Goal: Information Seeking & Learning: Learn about a topic

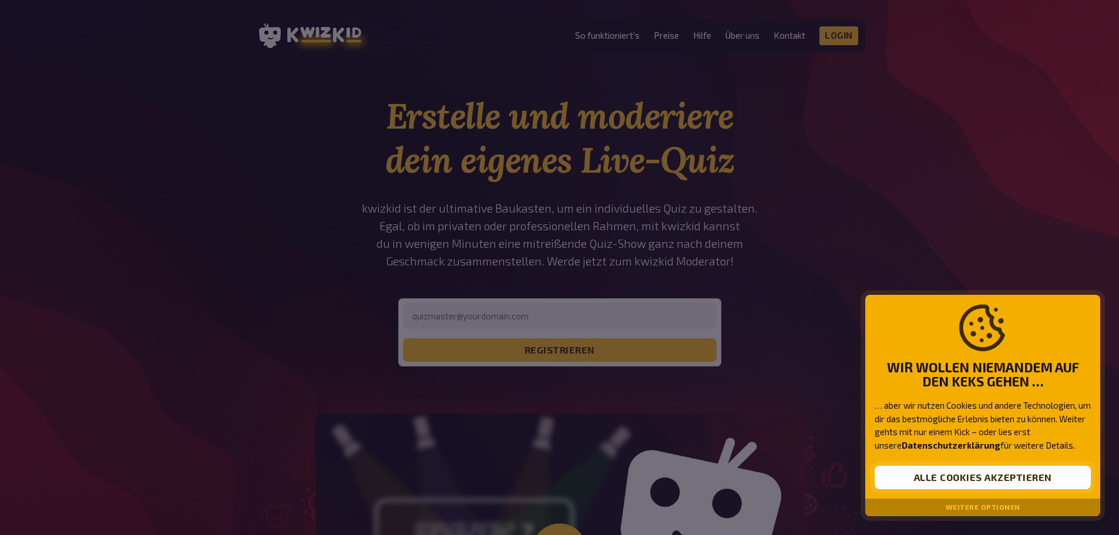
click at [1028, 478] on button "Alle Cookies akzeptieren" at bounding box center [983, 477] width 216 height 23
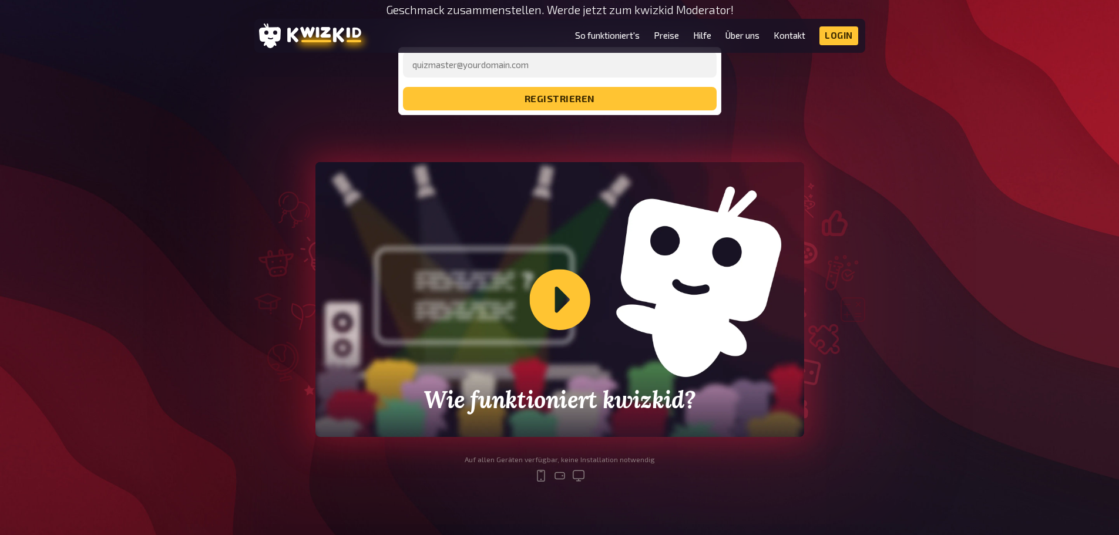
scroll to position [294, 0]
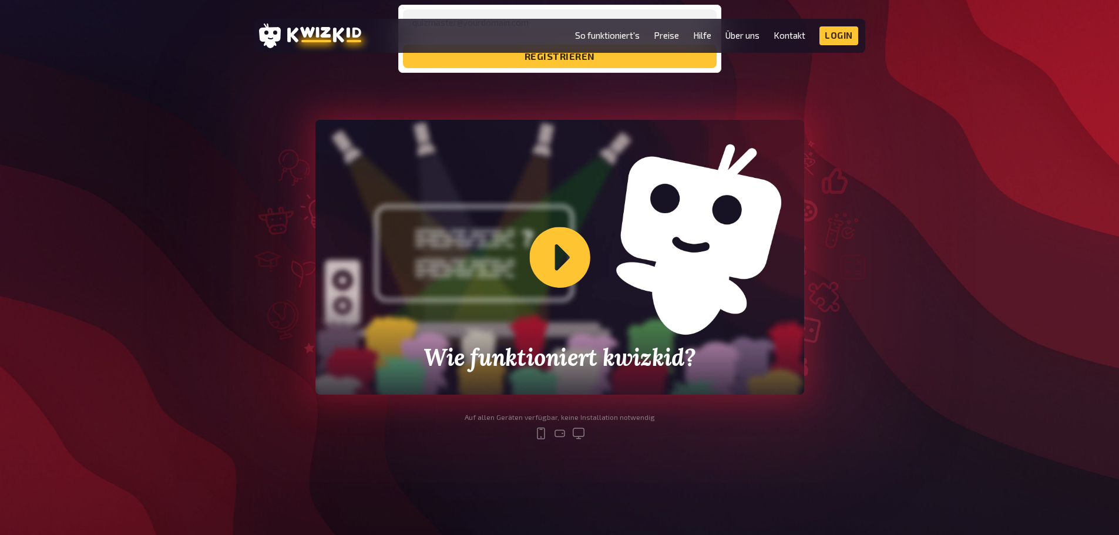
click at [534, 251] on div "Wie funktioniert kwizkid?" at bounding box center [559, 257] width 489 height 275
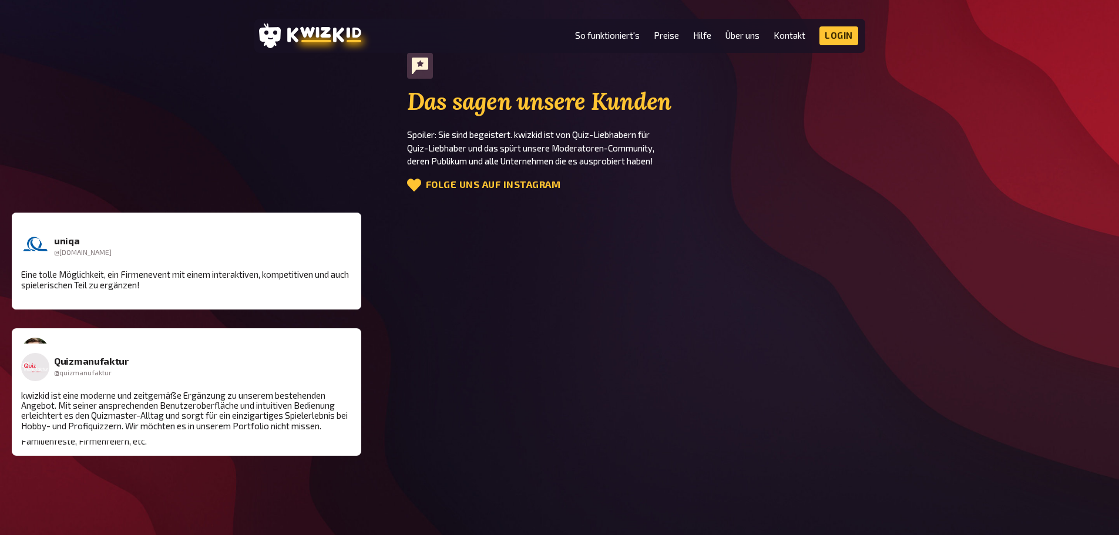
scroll to position [2408, 0]
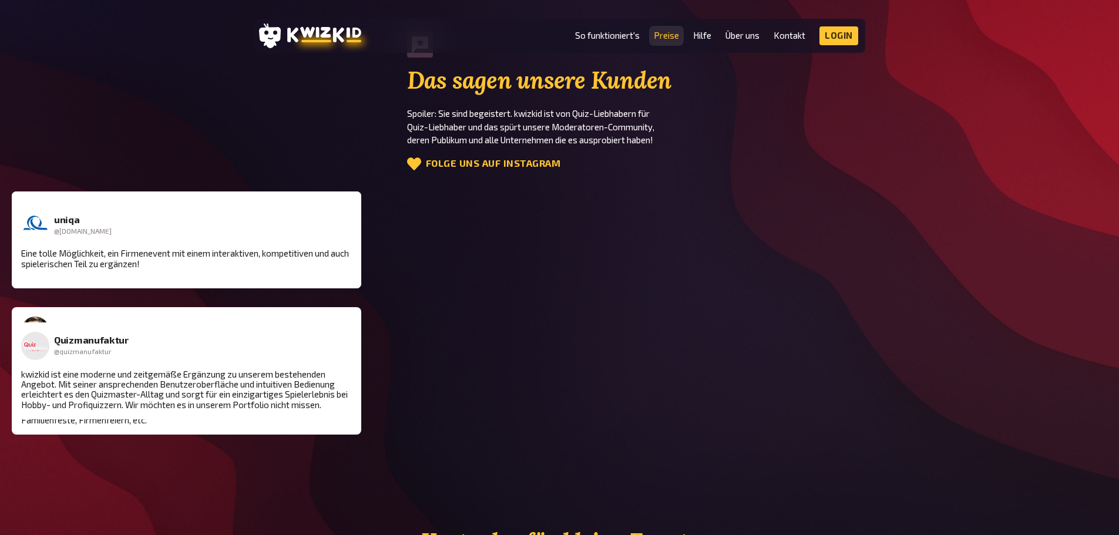
click at [669, 36] on link "Preise" at bounding box center [666, 36] width 25 height 10
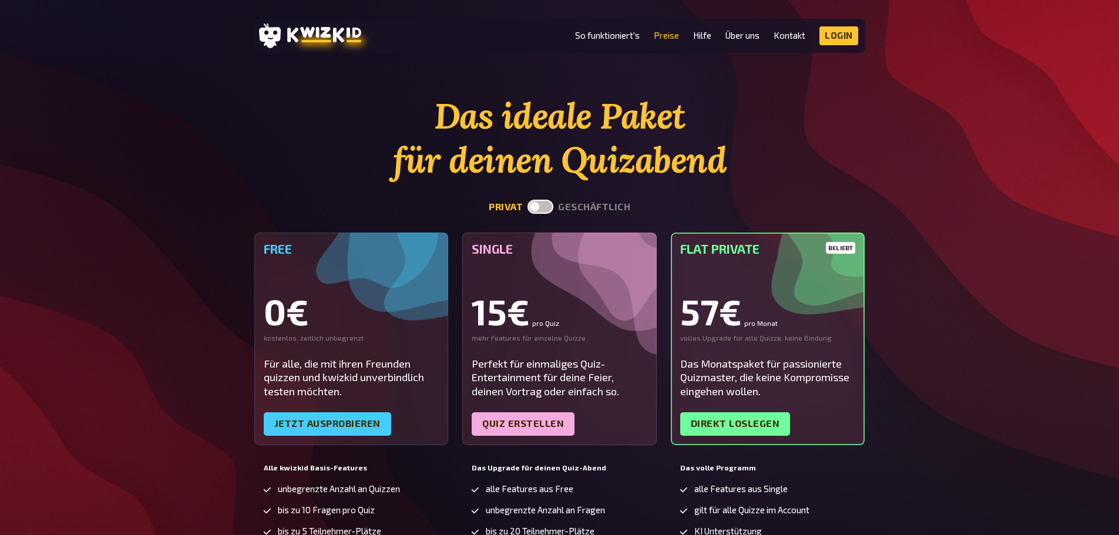
click at [534, 203] on label at bounding box center [540, 207] width 26 height 14
click at [527, 200] on input "checkbox" at bounding box center [527, 199] width 1 height 1
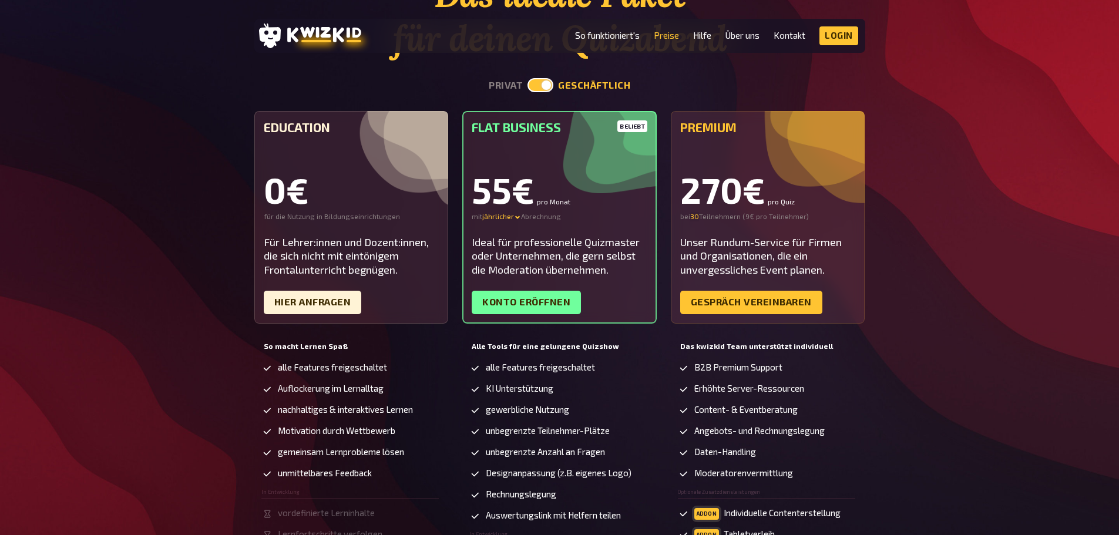
scroll to position [59, 0]
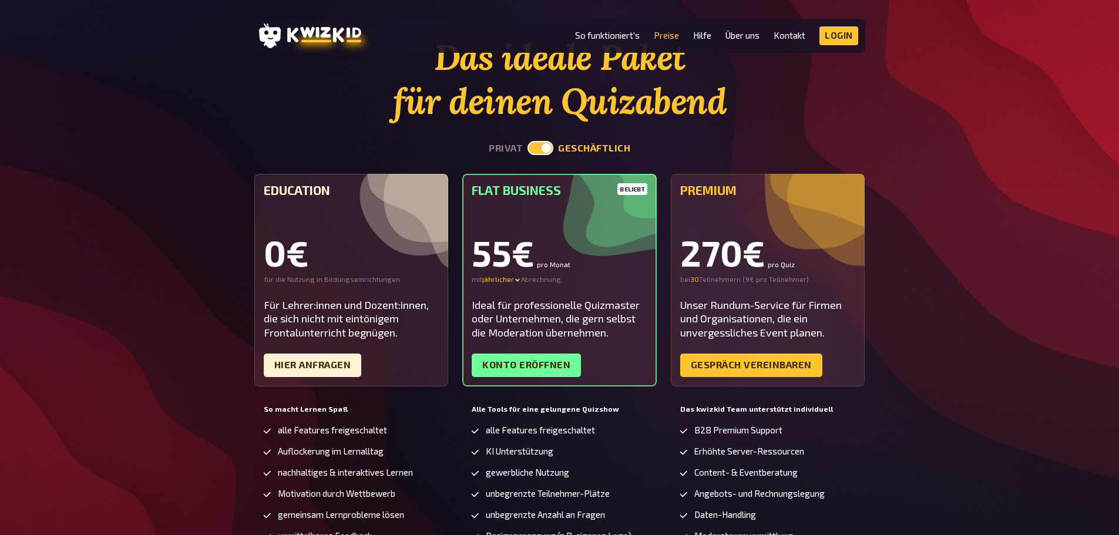
click at [543, 150] on label at bounding box center [540, 148] width 26 height 14
click at [527, 141] on input "checkbox" at bounding box center [527, 140] width 1 height 1
checkbox input "false"
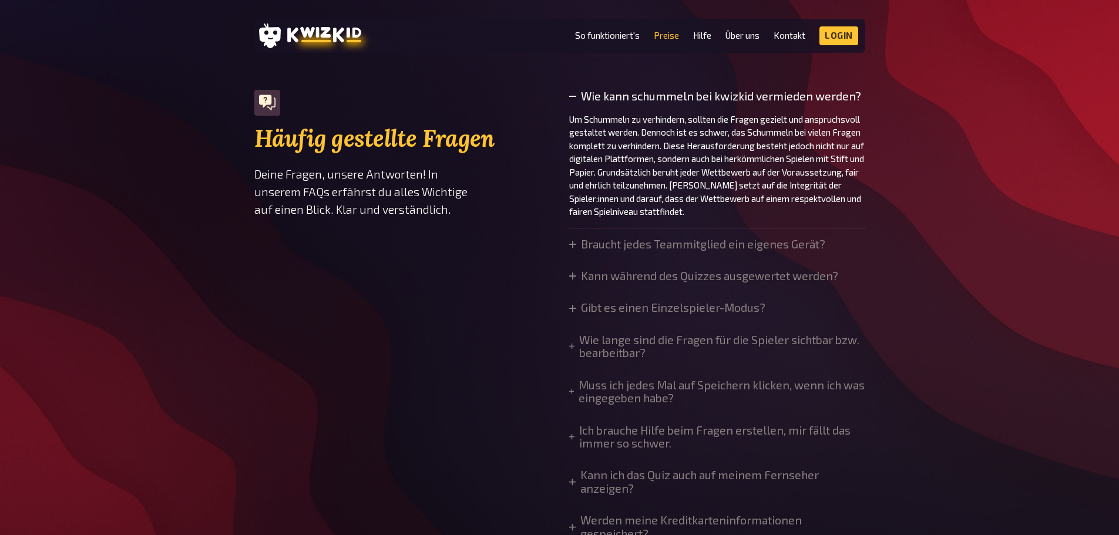
scroll to position [822, 0]
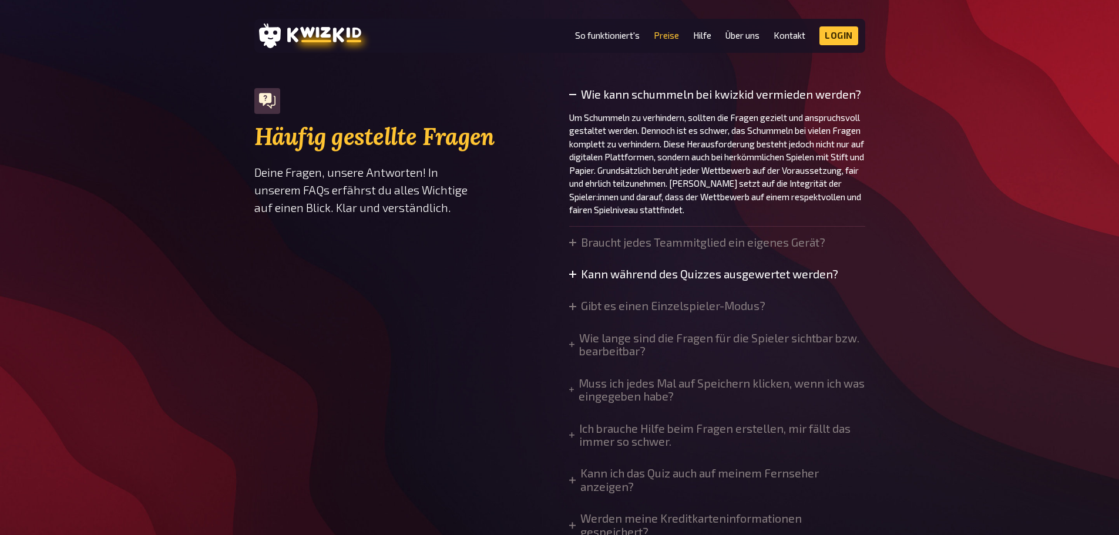
click at [573, 277] on icon at bounding box center [572, 274] width 7 height 7
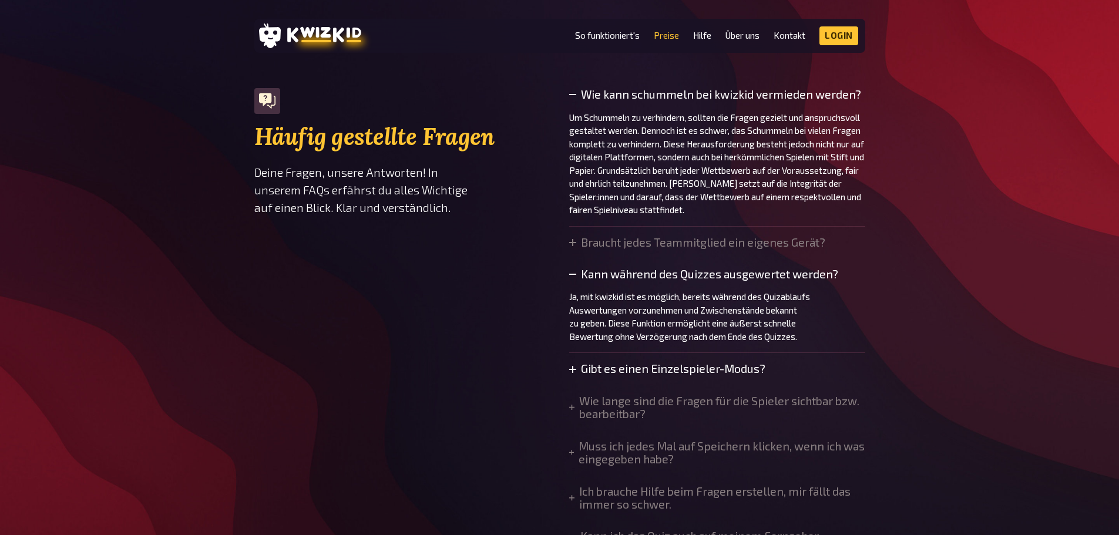
click at [571, 374] on summary "Gibt es einen Einzelspieler-Modus?" at bounding box center [667, 368] width 196 height 13
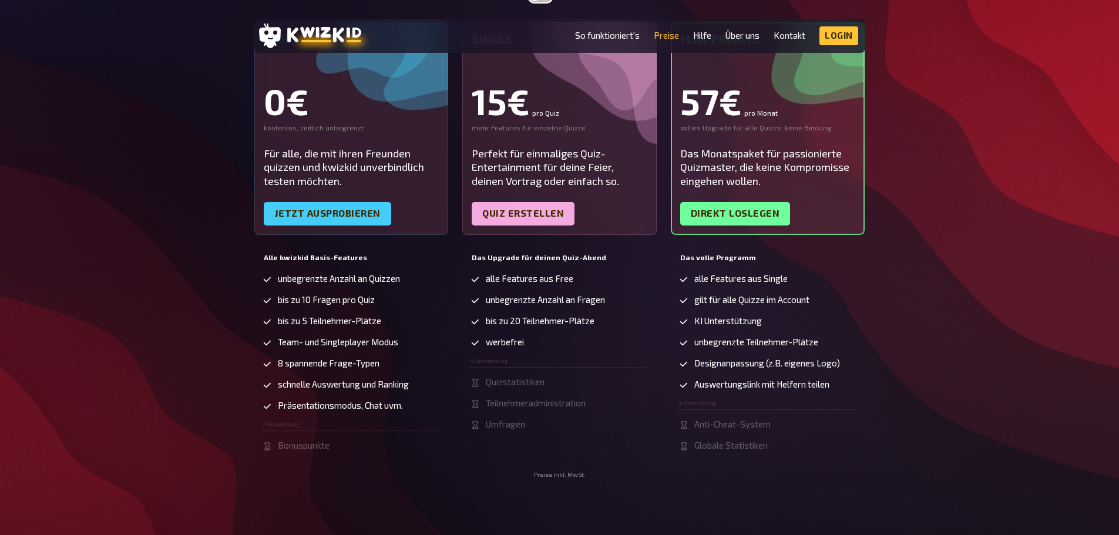
scroll to position [235, 0]
